Goal: Task Accomplishment & Management: Complete application form

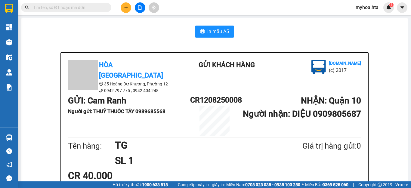
click at [125, 8] on icon "plus" at bounding box center [126, 7] width 4 height 4
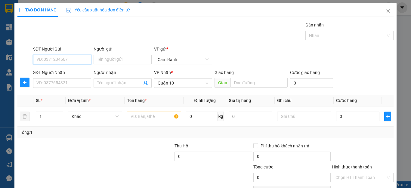
click at [81, 57] on input "SĐT Người Gửi" at bounding box center [62, 60] width 58 height 10
click at [63, 49] on div "SĐT Người Gửi" at bounding box center [62, 49] width 58 height 7
click at [63, 55] on input "SĐT Người Gửi" at bounding box center [62, 60] width 58 height 10
click at [64, 58] on input "SĐT Người Gửi" at bounding box center [62, 60] width 58 height 10
click at [79, 57] on input "SĐT Người Gửi" at bounding box center [62, 60] width 58 height 10
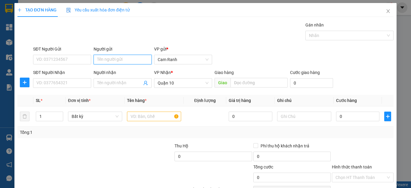
click at [122, 61] on input "Người gửi" at bounding box center [122, 60] width 58 height 10
type input "I"
type input "KIM HUỆ"
drag, startPoint x: 102, startPoint y: 81, endPoint x: 101, endPoint y: 76, distance: 5.5
click at [102, 79] on span at bounding box center [122, 83] width 58 height 10
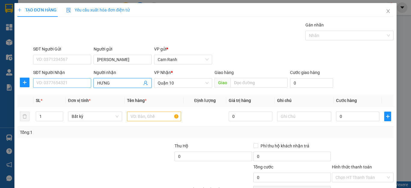
type input "HƯNG"
drag, startPoint x: 51, startPoint y: 82, endPoint x: 57, endPoint y: 75, distance: 9.4
click at [52, 81] on input "SĐT Người Nhận" at bounding box center [62, 83] width 58 height 10
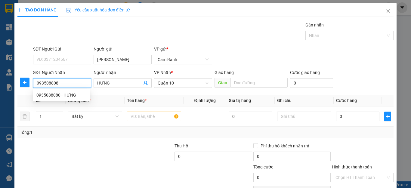
type input "0935088080"
click at [61, 96] on div "0935088080 - HƯNG" at bounding box center [61, 95] width 50 height 7
type input "200.000"
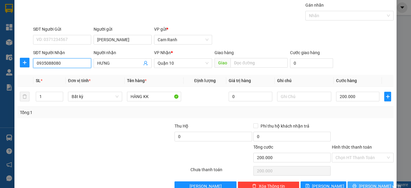
scroll to position [30, 0]
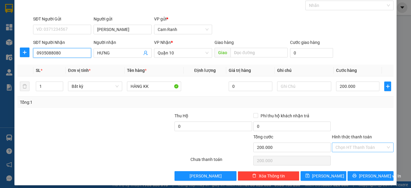
type input "0935088080"
click at [367, 151] on input "Hình thức thanh toán" at bounding box center [360, 147] width 50 height 9
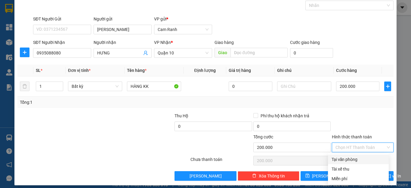
click at [361, 160] on div "Tại văn phòng" at bounding box center [358, 159] width 54 height 7
type input "0"
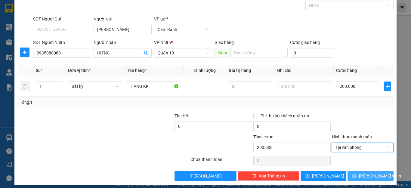
click at [356, 173] on icon "printer" at bounding box center [354, 175] width 4 height 4
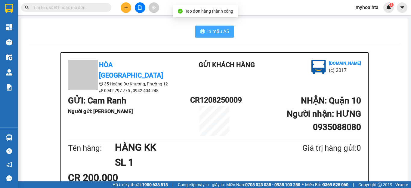
click at [203, 27] on button "In mẫu A5" at bounding box center [214, 32] width 38 height 12
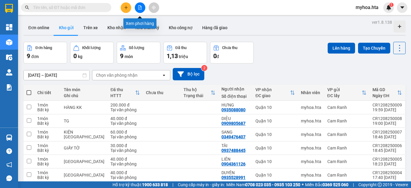
click at [141, 9] on icon "file-add" at bounding box center [140, 7] width 4 height 4
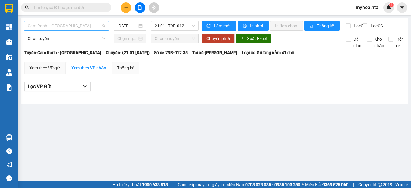
click at [73, 25] on span "Cam Ranh - Sài Gòn" at bounding box center [67, 25] width 78 height 9
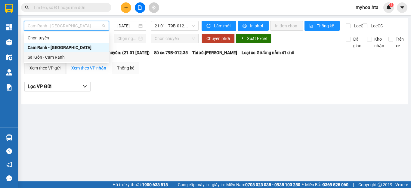
click at [69, 55] on div "Sài Gòn - Cam Ranh" at bounding box center [67, 57] width 78 height 7
type input "12/08/2025"
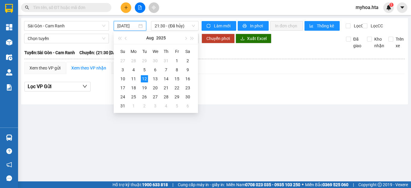
click at [128, 27] on input "12/08/2025" at bounding box center [127, 26] width 20 height 7
drag, startPoint x: 171, startPoint y: 28, endPoint x: 171, endPoint y: 31, distance: 3.3
click at [171, 28] on span "21:30 - (Đã hủy)" at bounding box center [175, 25] width 40 height 9
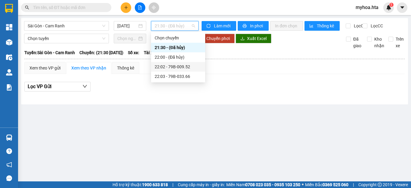
click at [176, 65] on div "22:02 - 79B-009.52" at bounding box center [178, 66] width 47 height 7
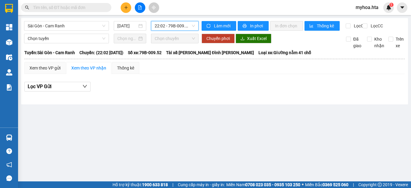
drag, startPoint x: 181, startPoint y: 29, endPoint x: 186, endPoint y: 61, distance: 32.6
click at [182, 33] on body "Kết quả tìm kiếm ( 0 ) Bộ lọc No Data myhoa.hta 1 Tổng Quan Kho hàng mới Điều h…" at bounding box center [205, 94] width 411 height 188
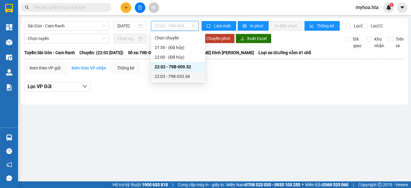
click at [182, 76] on div "22:03 - 79B-033.66" at bounding box center [178, 76] width 47 height 7
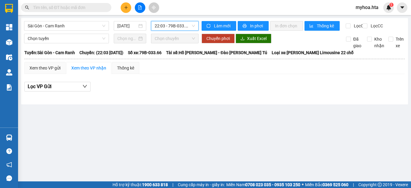
click at [175, 26] on span "22:03 - 79B-033.66" at bounding box center [175, 25] width 40 height 9
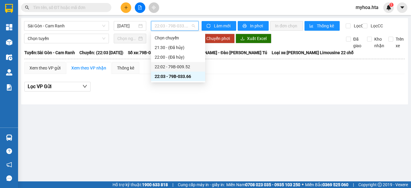
click at [185, 66] on div "22:02 - 79B-009.52" at bounding box center [178, 66] width 47 height 7
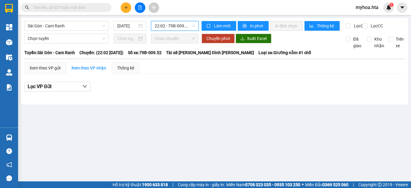
drag, startPoint x: 170, startPoint y: 25, endPoint x: 173, endPoint y: 37, distance: 12.9
click at [171, 29] on span "22:02 - 79B-009.52" at bounding box center [175, 25] width 40 height 9
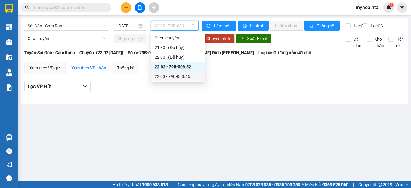
click at [180, 75] on div "22:03 - 79B-033.66" at bounding box center [178, 76] width 47 height 7
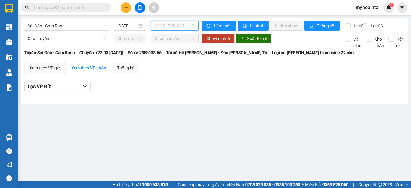
click at [160, 29] on span "22:03 - 79B-033.66" at bounding box center [175, 25] width 40 height 9
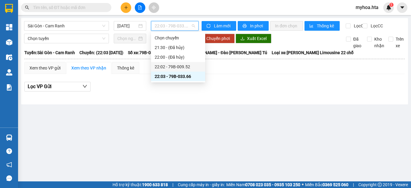
click at [180, 69] on div "22:02 - 79B-009.52" at bounding box center [178, 66] width 47 height 7
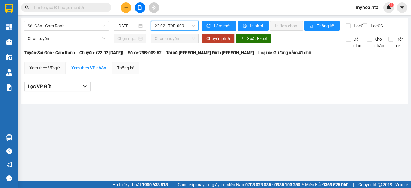
drag, startPoint x: 176, startPoint y: 23, endPoint x: 176, endPoint y: 39, distance: 16.6
click at [176, 25] on span "22:02 - 79B-009.52" at bounding box center [175, 25] width 40 height 9
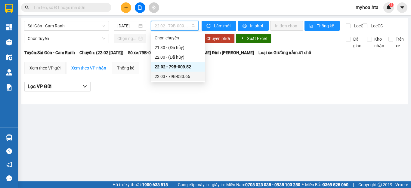
click at [183, 76] on div "22:03 - 79B-033.66" at bounding box center [178, 76] width 47 height 7
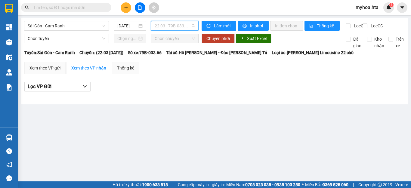
click at [159, 28] on span "22:03 - 79B-033.66" at bounding box center [175, 25] width 40 height 9
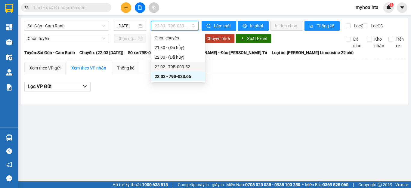
click at [175, 68] on div "22:02 - 79B-009.52" at bounding box center [178, 66] width 47 height 7
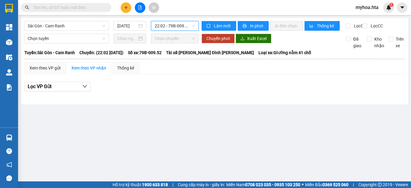
click at [186, 25] on span "22:02 - 79B-009.52" at bounding box center [175, 25] width 40 height 9
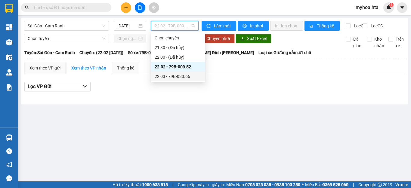
click at [186, 78] on div "22:03 - 79B-033.66" at bounding box center [178, 76] width 47 height 7
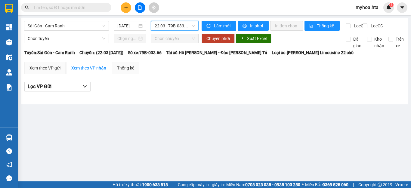
drag, startPoint x: 177, startPoint y: 22, endPoint x: 184, endPoint y: 43, distance: 22.3
click at [178, 28] on span "22:03 - 79B-033.66" at bounding box center [175, 25] width 40 height 9
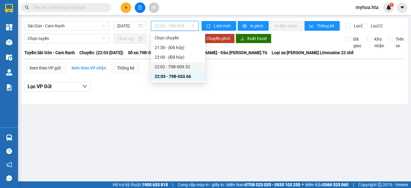
click at [188, 68] on div "22:02 - 79B-009.52" at bounding box center [178, 66] width 47 height 7
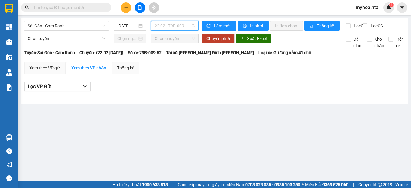
drag, startPoint x: 166, startPoint y: 26, endPoint x: 165, endPoint y: 42, distance: 15.9
click at [166, 29] on span "22:02 - 79B-009.52" at bounding box center [175, 25] width 40 height 9
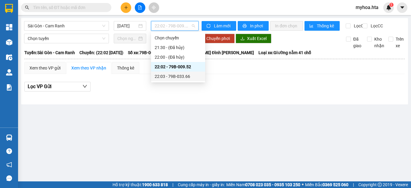
click at [170, 75] on div "22:03 - 79B-033.66" at bounding box center [178, 76] width 47 height 7
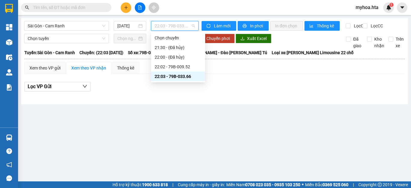
drag, startPoint x: 170, startPoint y: 24, endPoint x: 172, endPoint y: 49, distance: 25.3
click at [170, 27] on span "22:03 - 79B-033.66" at bounding box center [175, 25] width 40 height 9
click at [174, 67] on div "22:02 - 79B-009.52" at bounding box center [178, 66] width 47 height 7
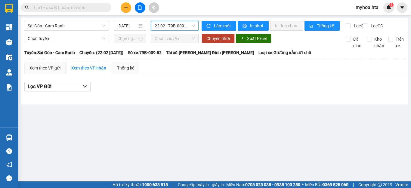
click at [177, 26] on span "22:02 - 79B-009.52" at bounding box center [175, 25] width 40 height 9
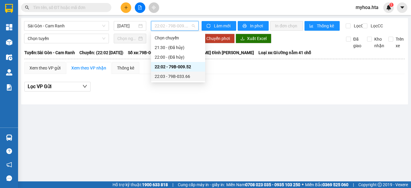
click at [176, 77] on div "22:03 - 79B-033.66" at bounding box center [178, 76] width 47 height 7
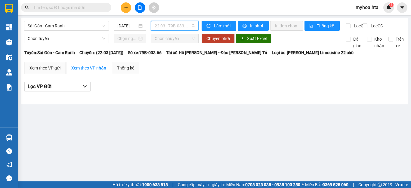
drag, startPoint x: 165, startPoint y: 26, endPoint x: 167, endPoint y: 36, distance: 10.4
click at [164, 26] on span "22:03 - 79B-033.66" at bounding box center [175, 25] width 40 height 9
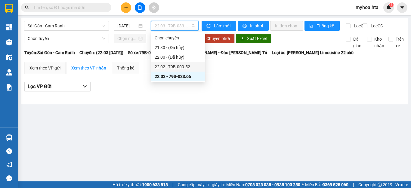
click at [175, 63] on div "22:02 - 79B-009.52" at bounding box center [178, 67] width 54 height 10
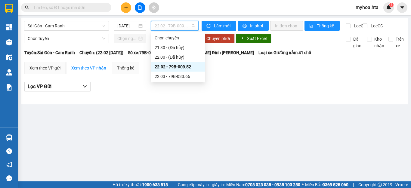
drag, startPoint x: 171, startPoint y: 24, endPoint x: 168, endPoint y: 57, distance: 32.6
click at [170, 29] on span "22:02 - 79B-009.52" at bounding box center [175, 25] width 40 height 9
click at [167, 75] on div "22:03 - 79B-033.66" at bounding box center [178, 76] width 47 height 7
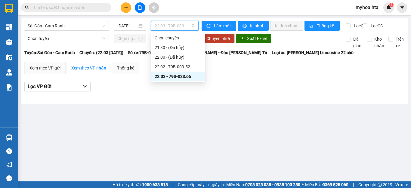
click at [179, 25] on span "22:03 - 79B-033.66" at bounding box center [175, 25] width 40 height 9
drag, startPoint x: 176, startPoint y: 64, endPoint x: 171, endPoint y: 51, distance: 13.6
click at [176, 64] on div "22:02 - 79B-009.52" at bounding box center [178, 66] width 47 height 7
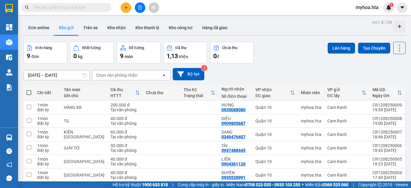
click at [89, 5] on input "text" at bounding box center [68, 7] width 71 height 7
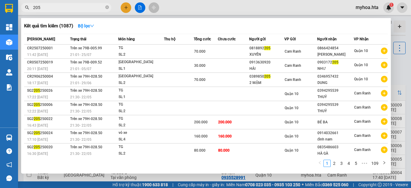
type input "205"
click at [399, 22] on div at bounding box center [205, 94] width 411 height 188
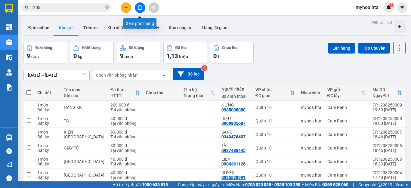
click at [139, 10] on button at bounding box center [140, 7] width 11 height 11
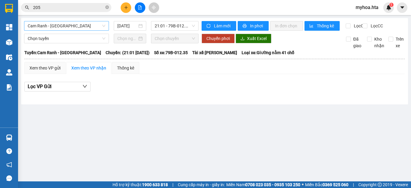
click at [84, 29] on span "Cam Ranh - Sài Gòn" at bounding box center [67, 25] width 78 height 9
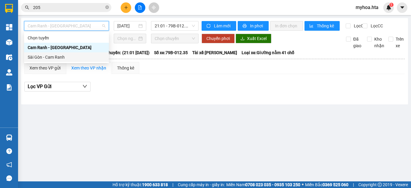
click at [69, 57] on div "Sài Gòn - Cam Ranh" at bounding box center [67, 57] width 78 height 7
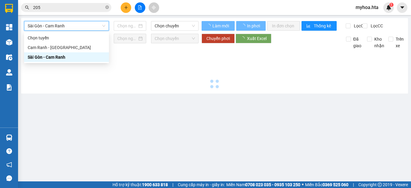
type input "12/08/2025"
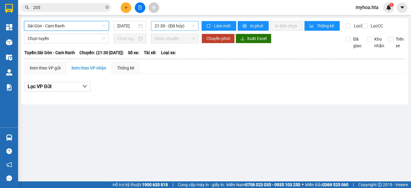
click at [179, 25] on span "21:30 - (Đã hủy)" at bounding box center [175, 25] width 40 height 9
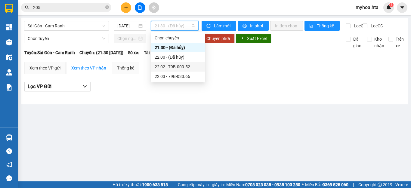
click at [178, 67] on div "22:02 - 79B-009.52" at bounding box center [178, 66] width 47 height 7
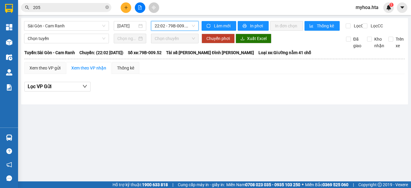
drag, startPoint x: 184, startPoint y: 28, endPoint x: 183, endPoint y: 38, distance: 9.9
click at [184, 30] on div "22:02 - 79B-009.52" at bounding box center [174, 26] width 47 height 10
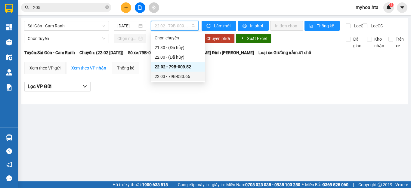
click at [175, 73] on div "22:03 - 79B-033.66" at bounding box center [178, 76] width 47 height 7
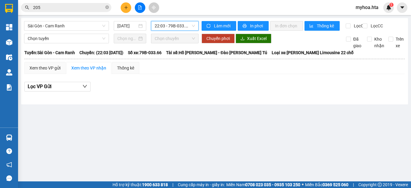
click at [184, 27] on span "22:03 - 79B-033.66" at bounding box center [175, 25] width 40 height 9
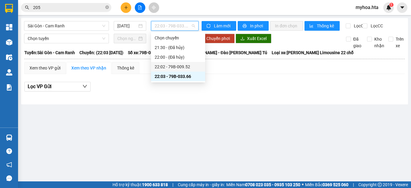
click at [176, 69] on div "22:02 - 79B-009.52" at bounding box center [178, 66] width 47 height 7
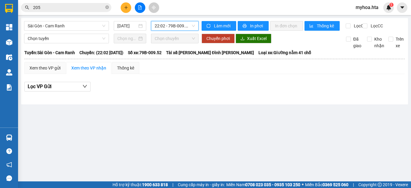
click at [173, 27] on span "22:02 - 79B-009.52" at bounding box center [175, 25] width 40 height 9
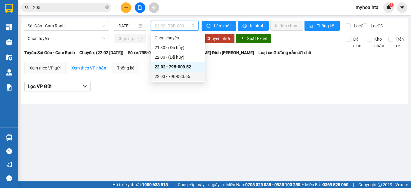
click at [181, 76] on div "22:03 - 79B-033.66" at bounding box center [178, 76] width 47 height 7
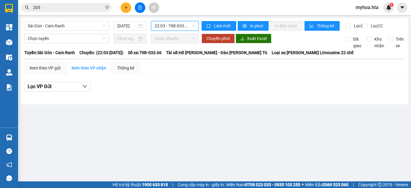
drag, startPoint x: 174, startPoint y: 23, endPoint x: 174, endPoint y: 28, distance: 5.4
click at [174, 27] on span "22:03 - 79B-033.66" at bounding box center [175, 25] width 40 height 9
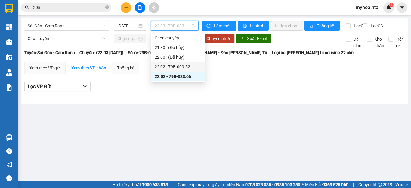
click at [175, 66] on div "22:02 - 79B-009.52" at bounding box center [178, 66] width 47 height 7
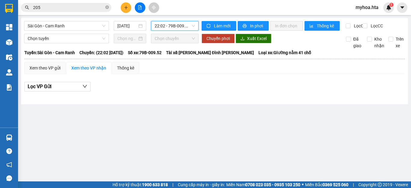
click at [173, 30] on span "22:02 - 79B-009.52" at bounding box center [175, 25] width 40 height 9
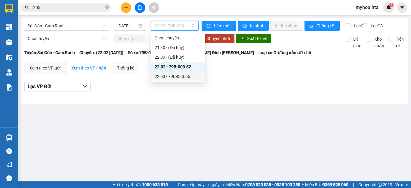
click at [181, 76] on div "22:03 - 79B-033.66" at bounding box center [178, 76] width 47 height 7
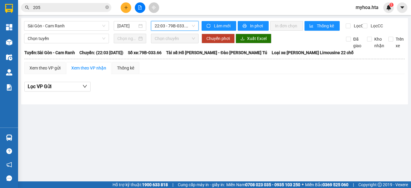
drag, startPoint x: 186, startPoint y: 24, endPoint x: 181, endPoint y: 44, distance: 21.2
click at [185, 25] on span "22:03 - 79B-033.66" at bounding box center [175, 25] width 40 height 9
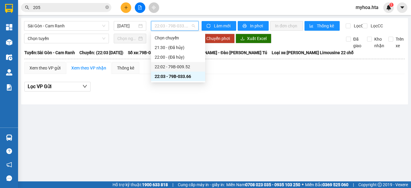
click at [180, 66] on div "22:02 - 79B-009.52" at bounding box center [178, 66] width 47 height 7
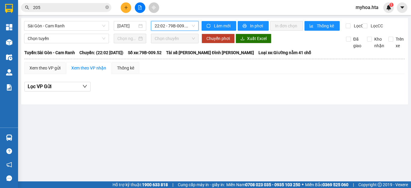
click at [163, 26] on span "22:02 - 79B-009.52" at bounding box center [175, 25] width 40 height 9
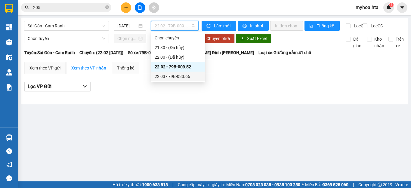
click at [176, 73] on div "22:03 - 79B-033.66" at bounding box center [178, 77] width 54 height 10
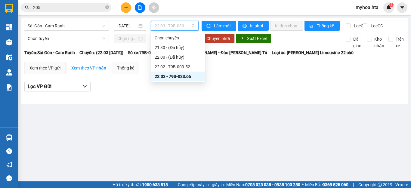
drag, startPoint x: 181, startPoint y: 28, endPoint x: 188, endPoint y: 54, distance: 26.6
click at [181, 31] on div "Sài Gòn - Cam Ranh 12/08/2025 22:03 - 79B-033.66" at bounding box center [111, 26] width 174 height 10
click at [188, 66] on div "22:02 - 79B-009.52" at bounding box center [178, 66] width 47 height 7
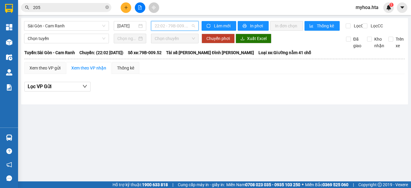
click at [184, 24] on span "22:02 - 79B-009.52" at bounding box center [175, 25] width 40 height 9
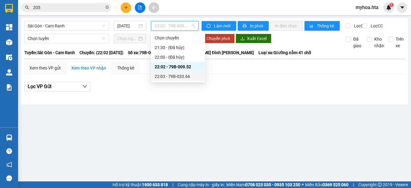
click at [178, 72] on div "22:03 - 79B-033.66" at bounding box center [178, 77] width 54 height 10
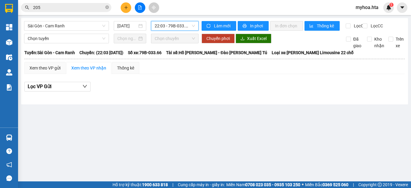
click at [179, 28] on span "22:03 - 79B-033.66" at bounding box center [175, 25] width 40 height 9
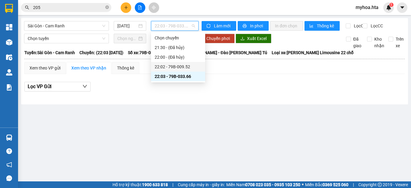
click at [179, 65] on div "22:02 - 79B-009.52" at bounding box center [178, 66] width 47 height 7
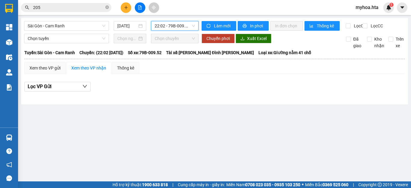
click at [126, 8] on icon "plus" at bounding box center [126, 7] width 4 height 4
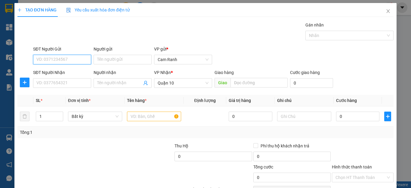
click at [75, 61] on input "SĐT Người Gửi" at bounding box center [62, 60] width 58 height 10
click at [82, 70] on div "0918212284 - NHANH" at bounding box center [61, 71] width 50 height 7
type input "0918212284"
type input "NHANH"
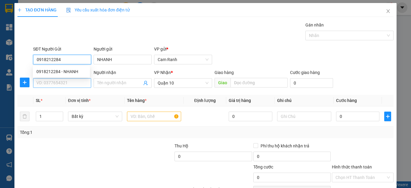
type input "50.000"
type input "0918212284"
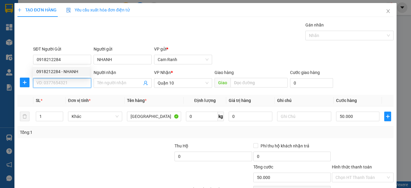
click at [73, 85] on input "SĐT Người Nhận" at bounding box center [62, 83] width 58 height 10
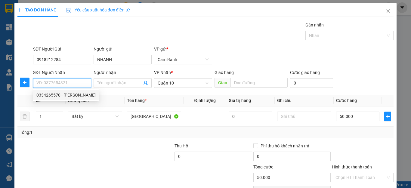
click at [74, 95] on div "0334265570 - TUYỀN" at bounding box center [65, 95] width 59 height 7
type input "0334265570"
type input "TUYỀN"
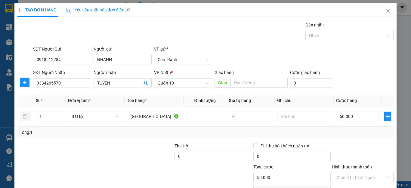
click at [346, 155] on div at bounding box center [362, 152] width 63 height 21
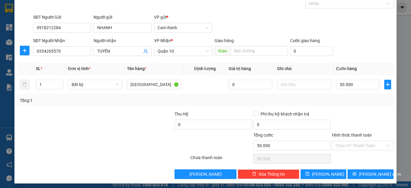
scroll to position [35, 0]
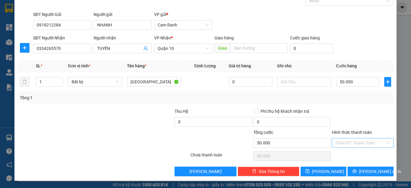
click at [345, 145] on input "Hình thức thanh toán" at bounding box center [360, 142] width 50 height 9
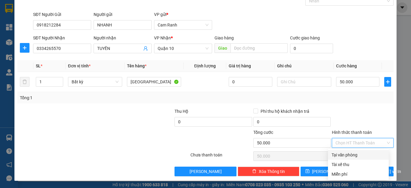
click at [344, 117] on div at bounding box center [362, 118] width 63 height 21
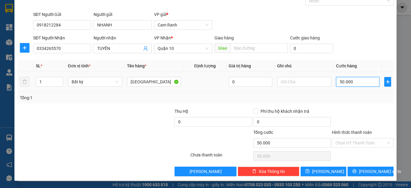
click at [353, 81] on input "50.000" at bounding box center [357, 82] width 43 height 10
type input "0"
type input "4"
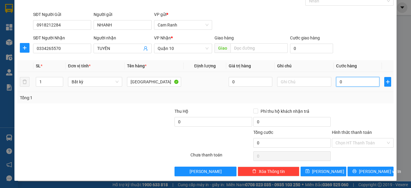
type input "4"
type input "04"
type input "40"
type input "040"
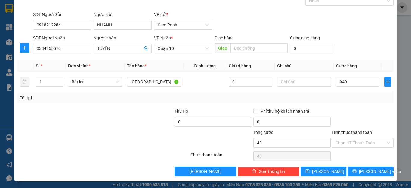
type input "40.000"
click at [350, 121] on div at bounding box center [362, 118] width 63 height 21
click at [348, 140] on input "Hình thức thanh toán" at bounding box center [360, 142] width 50 height 9
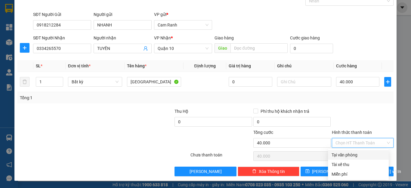
click at [347, 153] on div "Tại văn phòng" at bounding box center [358, 155] width 54 height 7
type input "0"
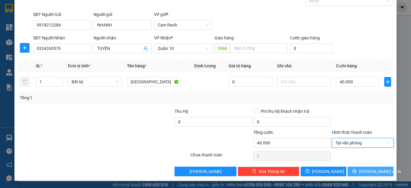
click at [363, 169] on span "Lưu và In" at bounding box center [380, 171] width 42 height 7
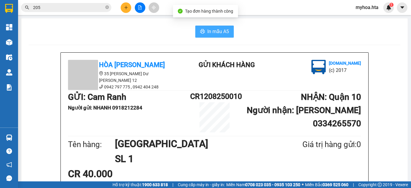
click at [212, 32] on span "In mẫu A5" at bounding box center [218, 32] width 22 height 8
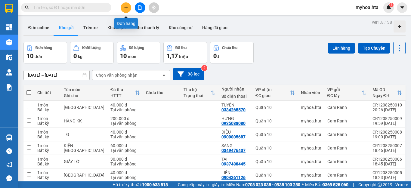
click at [126, 11] on button at bounding box center [126, 7] width 11 height 11
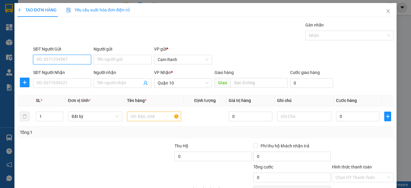
click at [78, 62] on input "SĐT Người Gửi" at bounding box center [62, 60] width 58 height 10
click at [66, 72] on div "0984179761 - LONG" at bounding box center [61, 71] width 50 height 7
type input "0984179761"
type input "LONG"
type input "40.000"
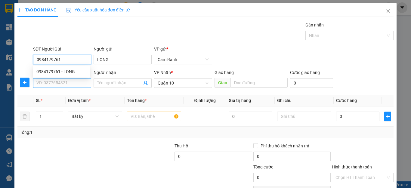
type input "40.000"
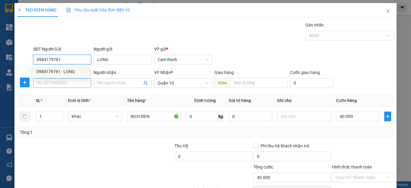
type input "0984179761"
click at [64, 83] on input "SĐT Người Nhận" at bounding box center [62, 83] width 58 height 10
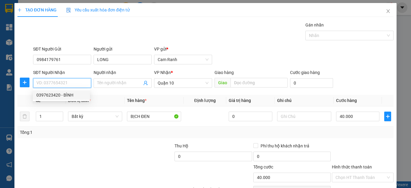
click at [66, 95] on div "0397623420 - BÌNH" at bounding box center [61, 95] width 50 height 7
type input "0397623420"
type input "BÌNH"
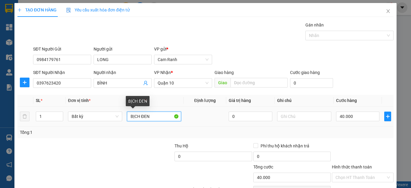
click at [152, 116] on input "BỊCH ĐEN" at bounding box center [154, 117] width 54 height 10
type input "B"
type input "KIỆN TX"
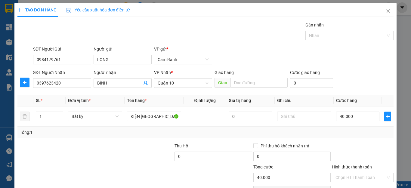
click at [328, 137] on div "Tổng: 1" at bounding box center [205, 132] width 376 height 11
click at [345, 114] on input "40.000" at bounding box center [357, 117] width 43 height 10
type input "0"
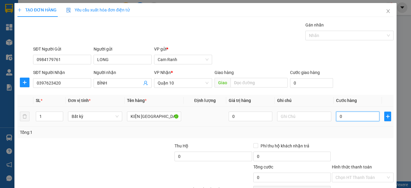
type input "05"
type input "5"
type input "050"
type input "50"
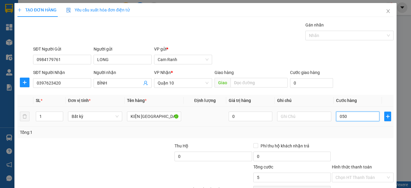
type input "50"
type input "050"
click at [331, 145] on div at bounding box center [362, 152] width 63 height 21
type input "50.000"
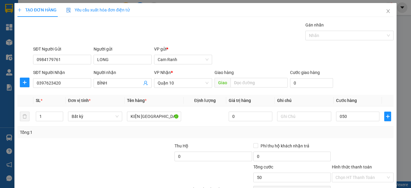
type input "50.000"
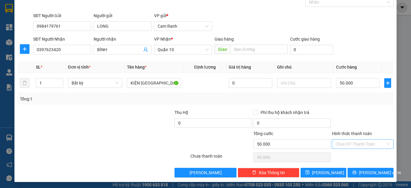
scroll to position [35, 0]
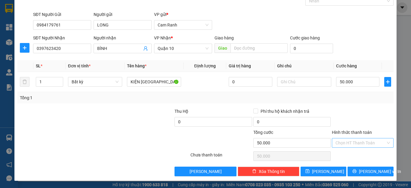
click at [370, 140] on input "Hình thức thanh toán" at bounding box center [360, 142] width 50 height 9
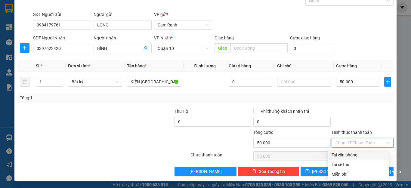
click at [365, 155] on div "Tại văn phòng" at bounding box center [358, 155] width 54 height 7
type input "0"
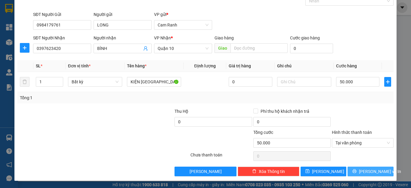
click at [369, 170] on span "[PERSON_NAME] và In" at bounding box center [380, 171] width 42 height 7
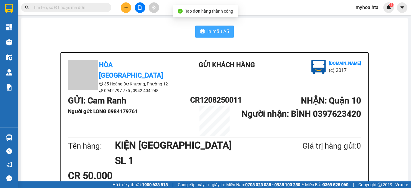
click at [221, 36] on button "In mẫu A5" at bounding box center [214, 32] width 38 height 12
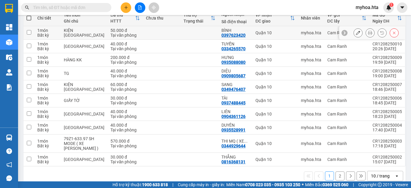
scroll to position [84, 0]
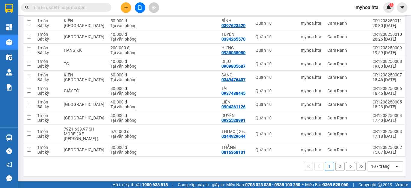
click at [372, 165] on div "10 / trang" at bounding box center [380, 166] width 19 height 6
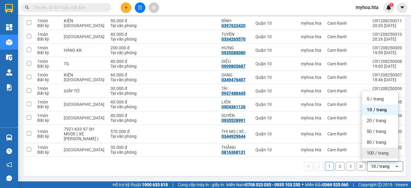
click at [374, 153] on span "100 / trang" at bounding box center [377, 153] width 22 height 6
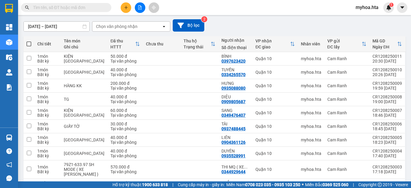
scroll to position [0, 0]
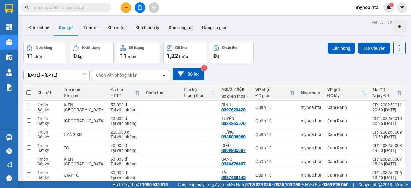
click at [30, 91] on span at bounding box center [28, 92] width 5 height 5
click at [29, 90] on input "checkbox" at bounding box center [29, 90] width 0 height 0
checkbox input "true"
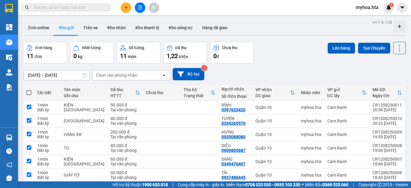
checkbox input "true"
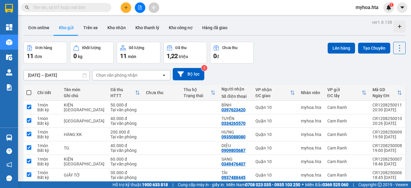
checkbox input "true"
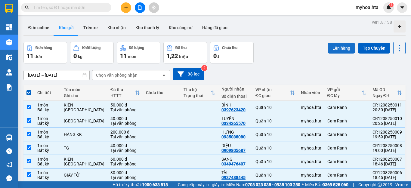
click at [333, 47] on button "Lên hàng" at bounding box center [340, 48] width 27 height 11
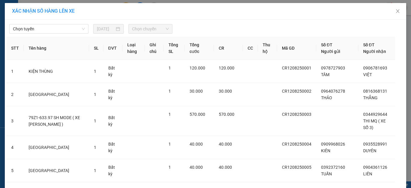
click at [64, 23] on div "Chọn tuyến 12/08/2025 Chọn chuyến" at bounding box center [205, 27] width 398 height 13
click at [61, 28] on span "Chọn tuyến" at bounding box center [49, 28] width 72 height 9
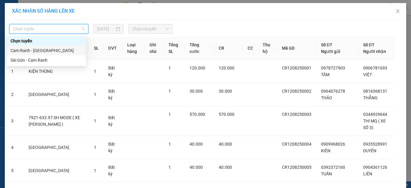
click at [47, 49] on div "Cam Ranh - [GEOGRAPHIC_DATA]" at bounding box center [47, 50] width 72 height 7
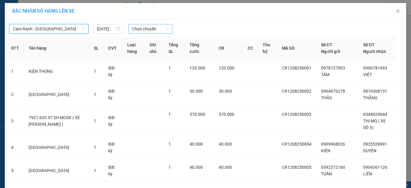
click at [139, 28] on span "Chọn chuyến" at bounding box center [150, 28] width 37 height 9
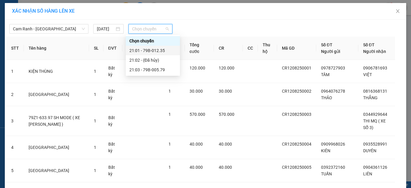
click at [143, 51] on div "21:01 - 79B-012.35" at bounding box center [152, 50] width 47 height 7
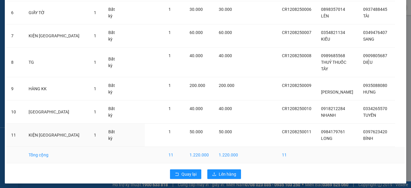
scroll to position [193, 0]
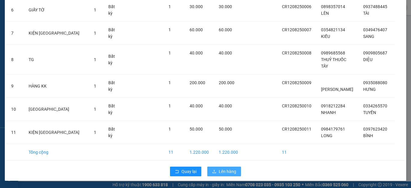
click at [219, 170] on span "Lên hàng" at bounding box center [227, 171] width 17 height 7
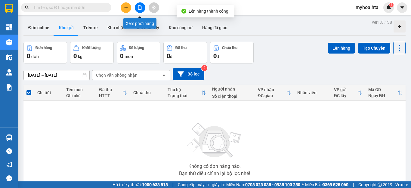
click at [139, 8] on icon "file-add" at bounding box center [140, 7] width 4 height 4
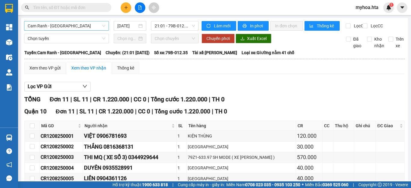
click at [79, 27] on span "Cam Ranh - [GEOGRAPHIC_DATA]" at bounding box center [67, 25] width 78 height 9
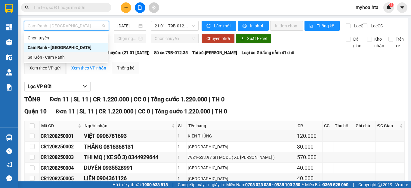
click at [64, 59] on div "Sài Gòn - Cam Ranh" at bounding box center [66, 57] width 76 height 7
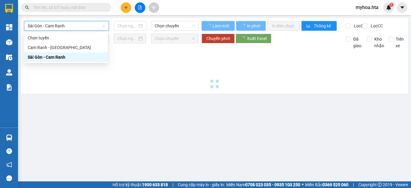
type input "[DATE]"
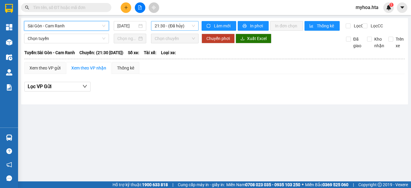
drag, startPoint x: 159, startPoint y: 24, endPoint x: 168, endPoint y: 30, distance: 10.6
click at [161, 25] on span "21:30 - (Đã hủy)" at bounding box center [175, 25] width 40 height 9
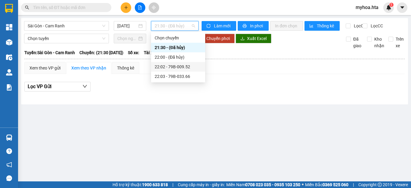
click at [173, 66] on div "22:02 - 79B-009.52" at bounding box center [178, 66] width 47 height 7
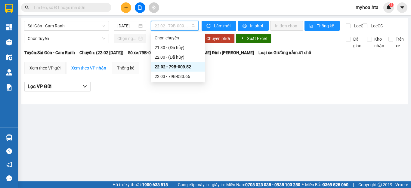
drag, startPoint x: 180, startPoint y: 26, endPoint x: 184, endPoint y: 69, distance: 42.5
click at [181, 29] on span "22:02 - 79B-009.52" at bounding box center [175, 25] width 40 height 9
click at [181, 78] on div "22:03 - 79B-033.66" at bounding box center [178, 76] width 47 height 7
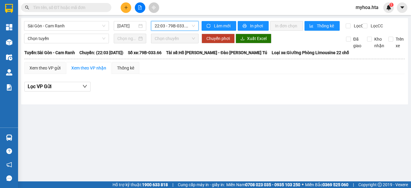
click at [139, 6] on icon "file-add" at bounding box center [140, 7] width 4 height 4
click at [161, 24] on span "22:03 - 79B-033.66" at bounding box center [175, 25] width 40 height 9
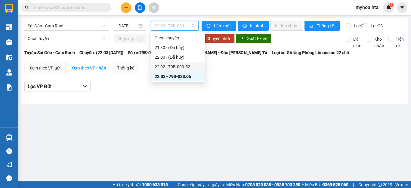
click at [171, 66] on div "22:02 - 79B-009.52" at bounding box center [178, 66] width 47 height 7
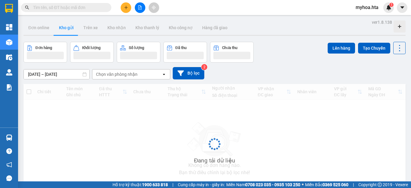
click at [138, 6] on icon "file-add" at bounding box center [140, 7] width 4 height 4
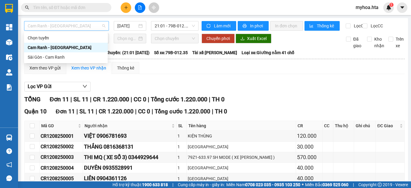
drag, startPoint x: 62, startPoint y: 25, endPoint x: 63, endPoint y: 29, distance: 4.3
click at [62, 26] on span "Cam Ranh - [GEOGRAPHIC_DATA]" at bounding box center [67, 25] width 78 height 9
click at [54, 55] on div "Sài Gòn - Cam Ranh" at bounding box center [66, 57] width 76 height 7
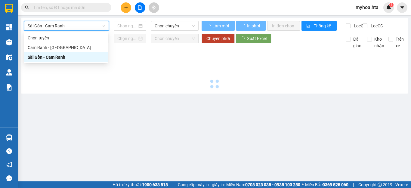
type input "[DATE]"
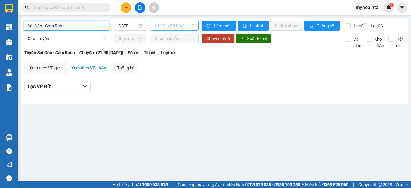
click at [161, 28] on span "21:30 - (Đã hủy)" at bounding box center [175, 25] width 40 height 9
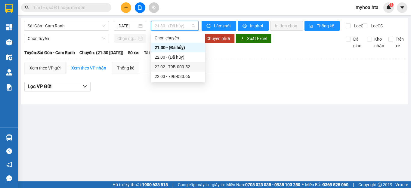
click at [170, 67] on div "22:02 - 79B-009.52" at bounding box center [178, 66] width 47 height 7
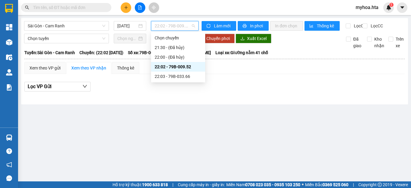
drag, startPoint x: 185, startPoint y: 29, endPoint x: 184, endPoint y: 60, distance: 31.0
click at [185, 36] on body "Kết quả tìm kiếm ( 0 ) Bộ lọc No Data myhoa.hta 1 Tổng Quan Kho hàng mới Điều h…" at bounding box center [205, 94] width 411 height 188
click at [180, 76] on div "22:03 - 79B-033.66" at bounding box center [178, 76] width 47 height 7
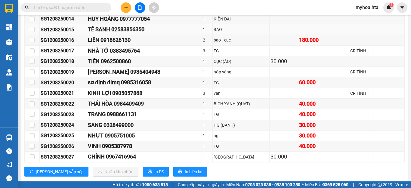
scroll to position [301, 0]
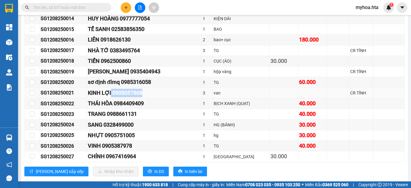
drag, startPoint x: 147, startPoint y: 98, endPoint x: 112, endPoint y: 100, distance: 35.2
click at [112, 97] on div "KINH LỢI 0905057868" at bounding box center [144, 93] width 113 height 8
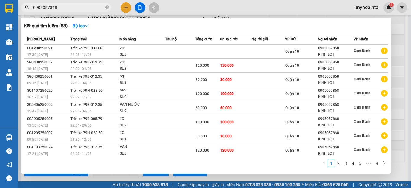
type input "0905057868"
click at [404, 79] on div at bounding box center [205, 94] width 411 height 188
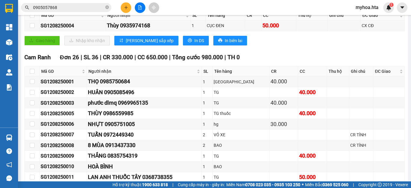
scroll to position [0, 0]
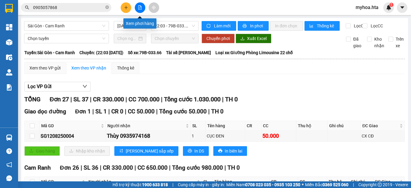
click at [140, 4] on button at bounding box center [140, 7] width 11 height 11
click at [138, 7] on icon "file-add" at bounding box center [139, 7] width 3 height 4
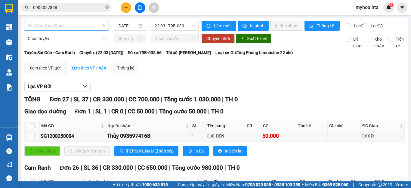
click at [88, 29] on span "Sài Gòn - Cam Ranh" at bounding box center [67, 25] width 78 height 9
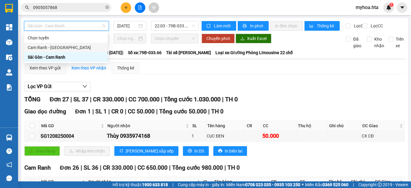
click at [71, 50] on div "Cam Ranh - [GEOGRAPHIC_DATA]" at bounding box center [66, 47] width 76 height 7
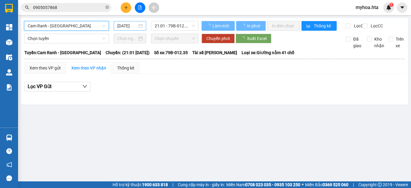
drag, startPoint x: 126, startPoint y: 27, endPoint x: 133, endPoint y: 33, distance: 9.4
click at [126, 27] on input "[DATE]" at bounding box center [127, 26] width 20 height 7
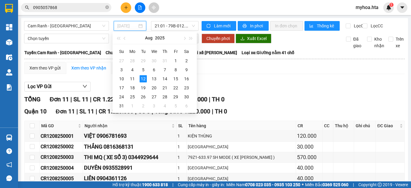
type input "[DATE]"
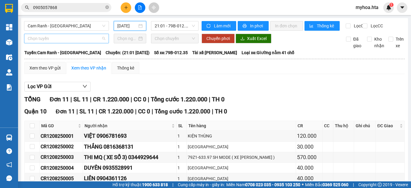
click at [96, 43] on span "Chọn tuyến" at bounding box center [67, 38] width 78 height 9
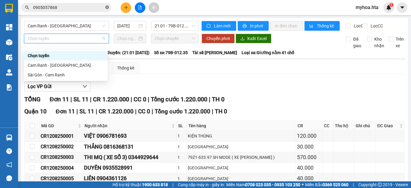
click at [107, 9] on icon "close-circle" at bounding box center [107, 7] width 4 height 4
